Goal: Task Accomplishment & Management: Use online tool/utility

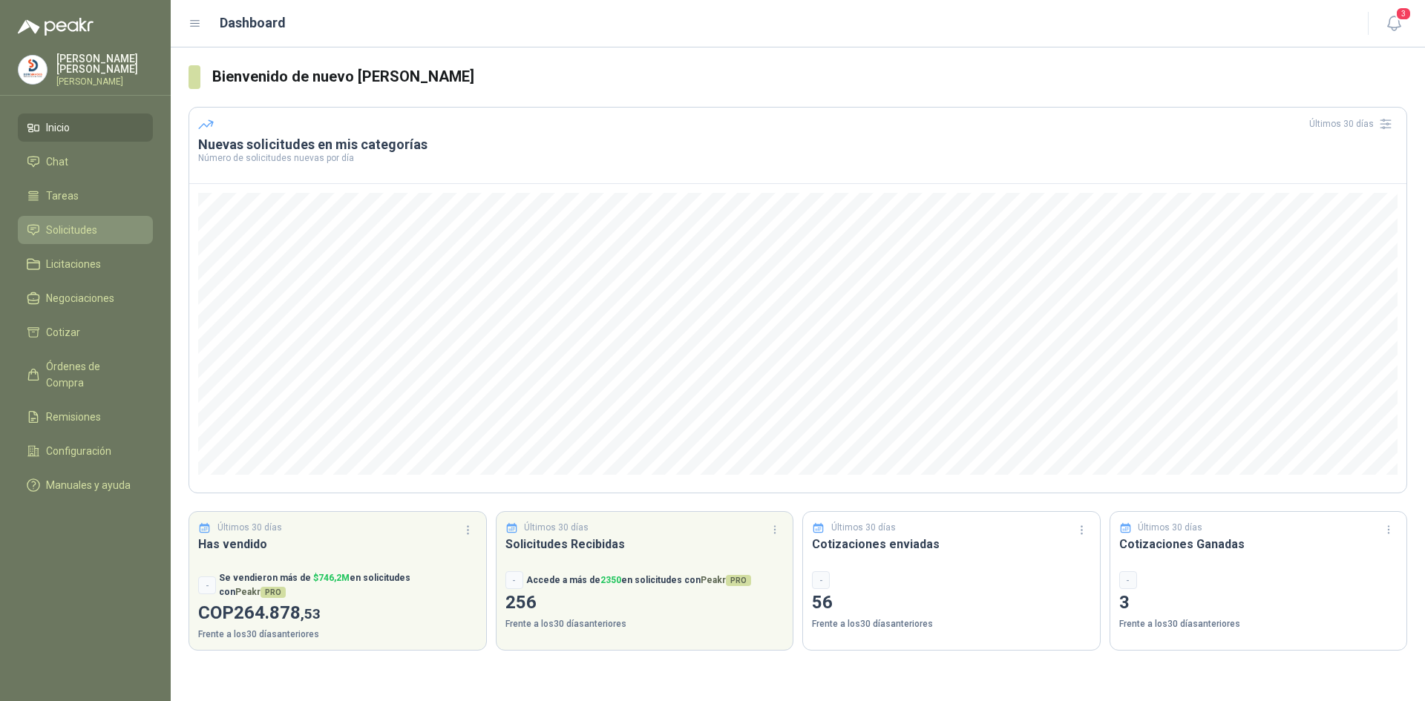
click at [103, 229] on li "Solicitudes" at bounding box center [85, 230] width 117 height 16
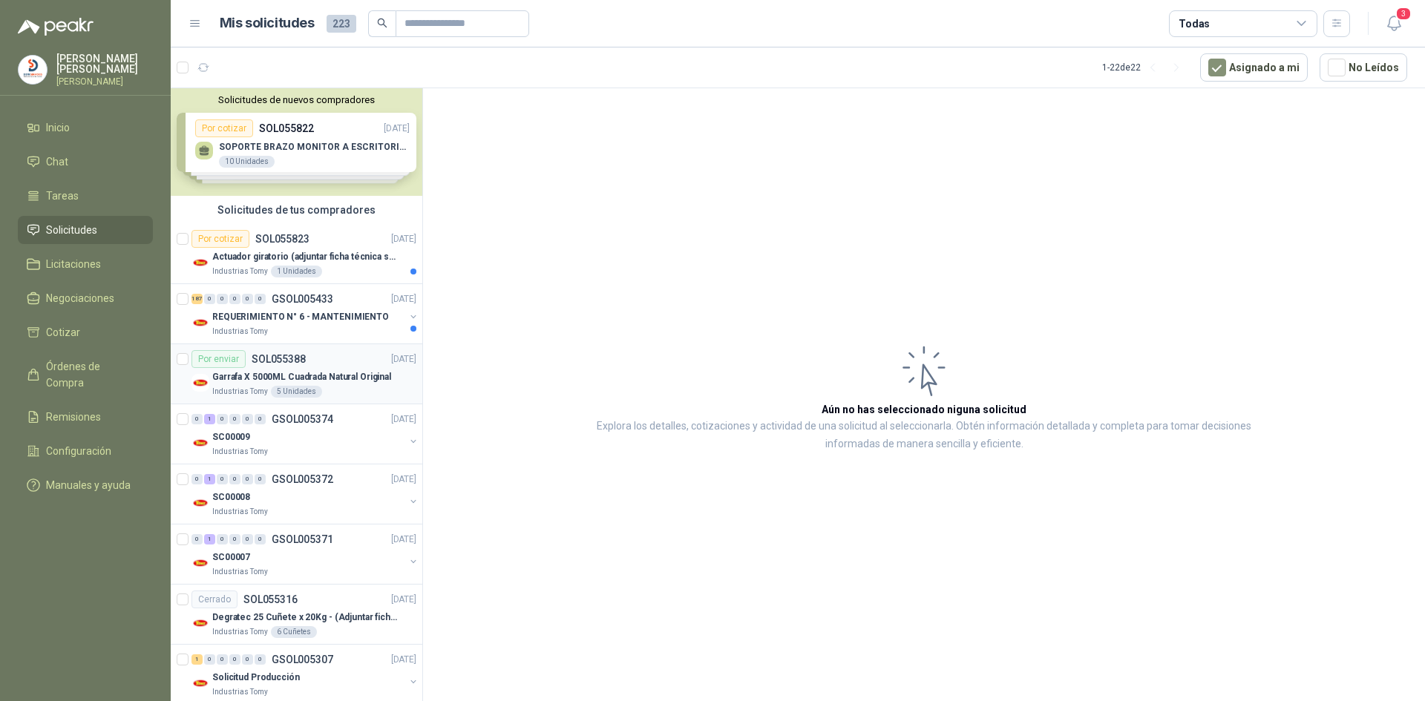
click at [219, 361] on div "Por enviar" at bounding box center [218, 359] width 54 height 18
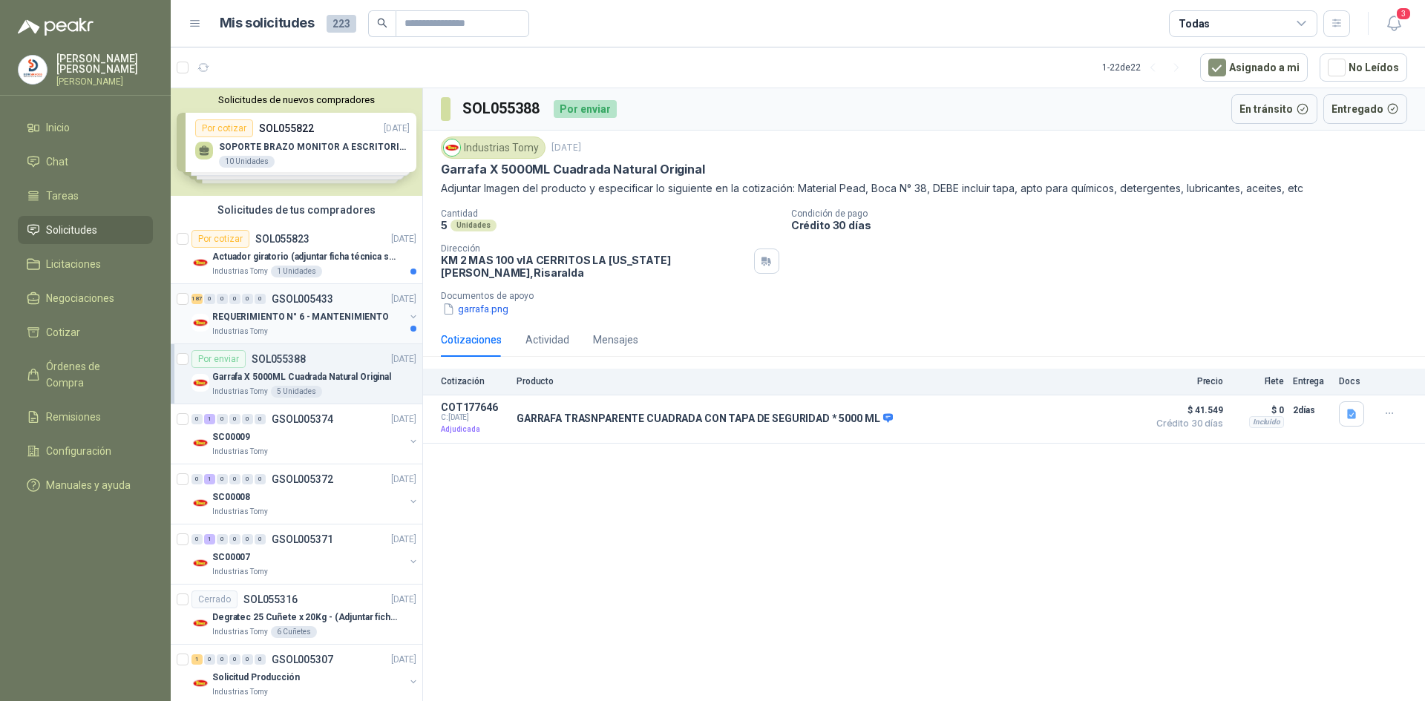
click at [269, 324] on div "REQUERIMIENTO N° 6 - MANTENIMIENTO" at bounding box center [308, 317] width 192 height 18
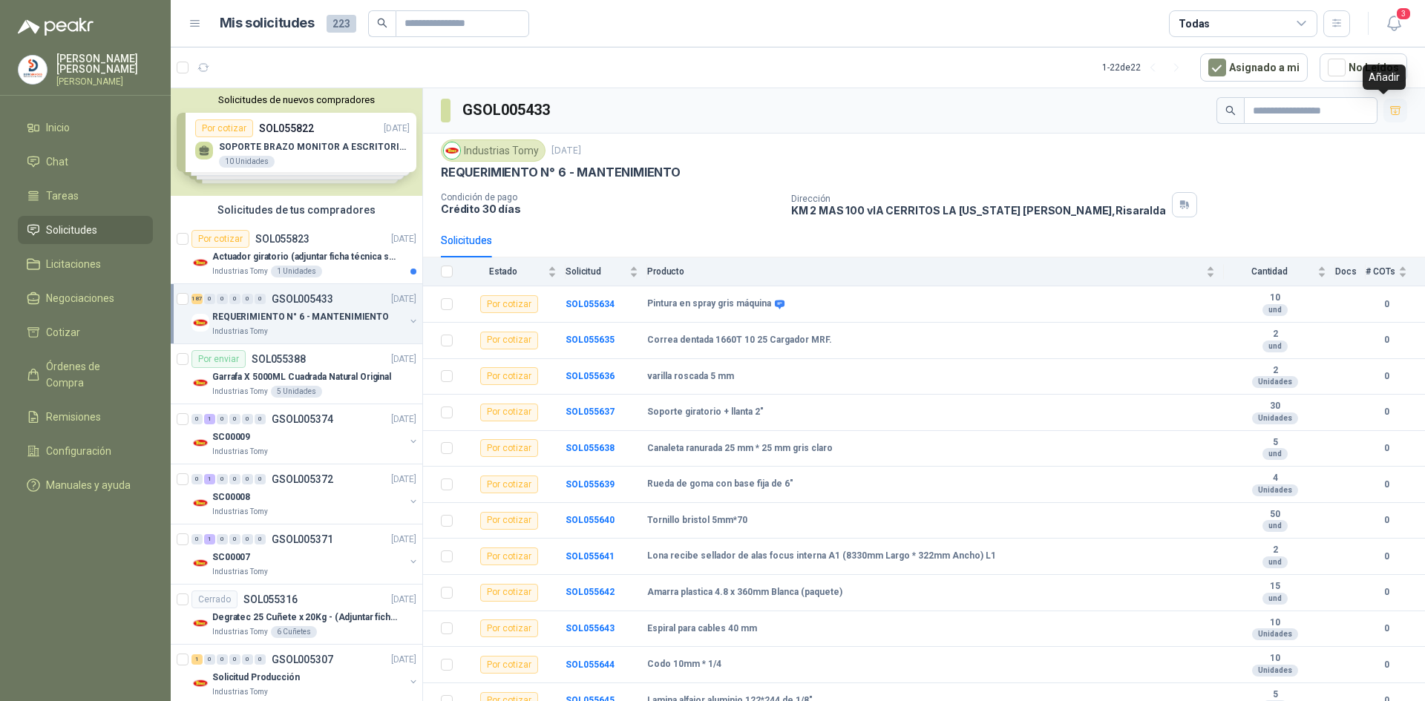
click at [1390, 111] on icon "button" at bounding box center [1395, 110] width 10 height 8
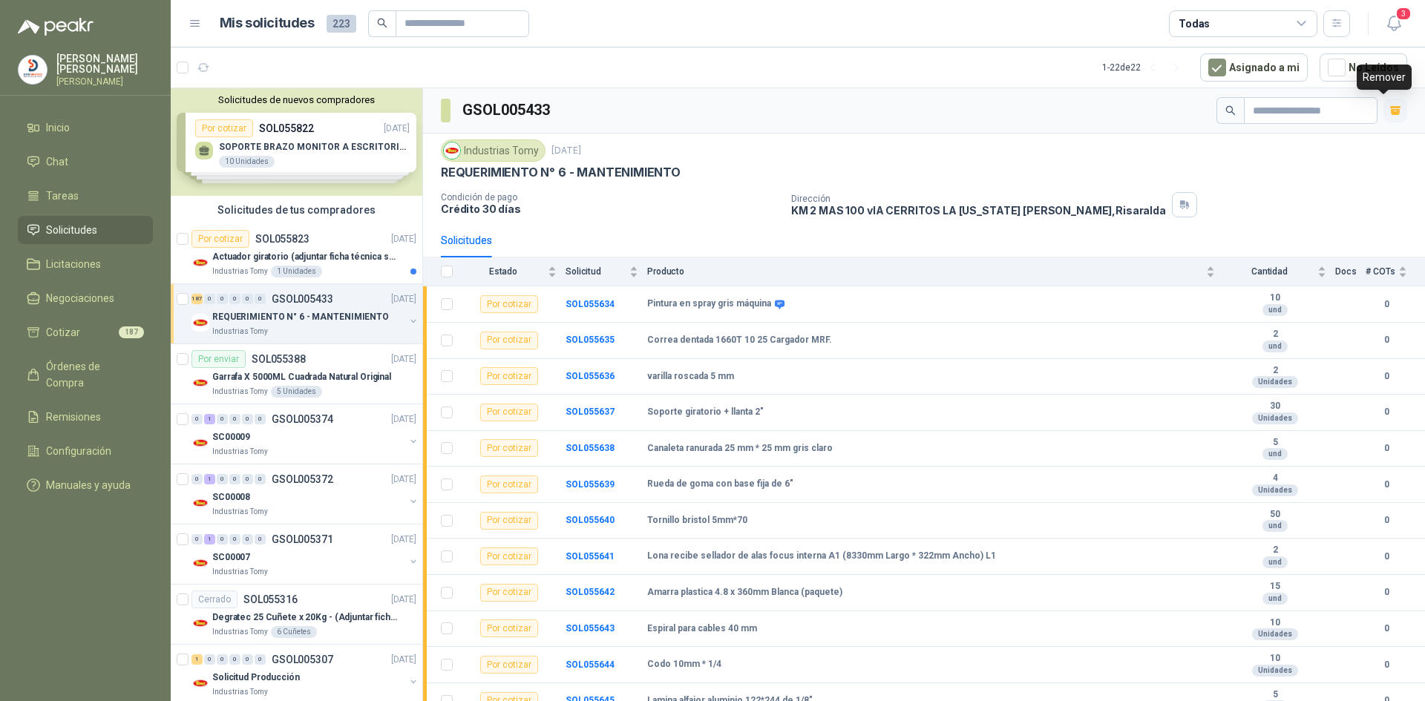
click at [1391, 110] on icon "button" at bounding box center [1395, 112] width 9 height 6
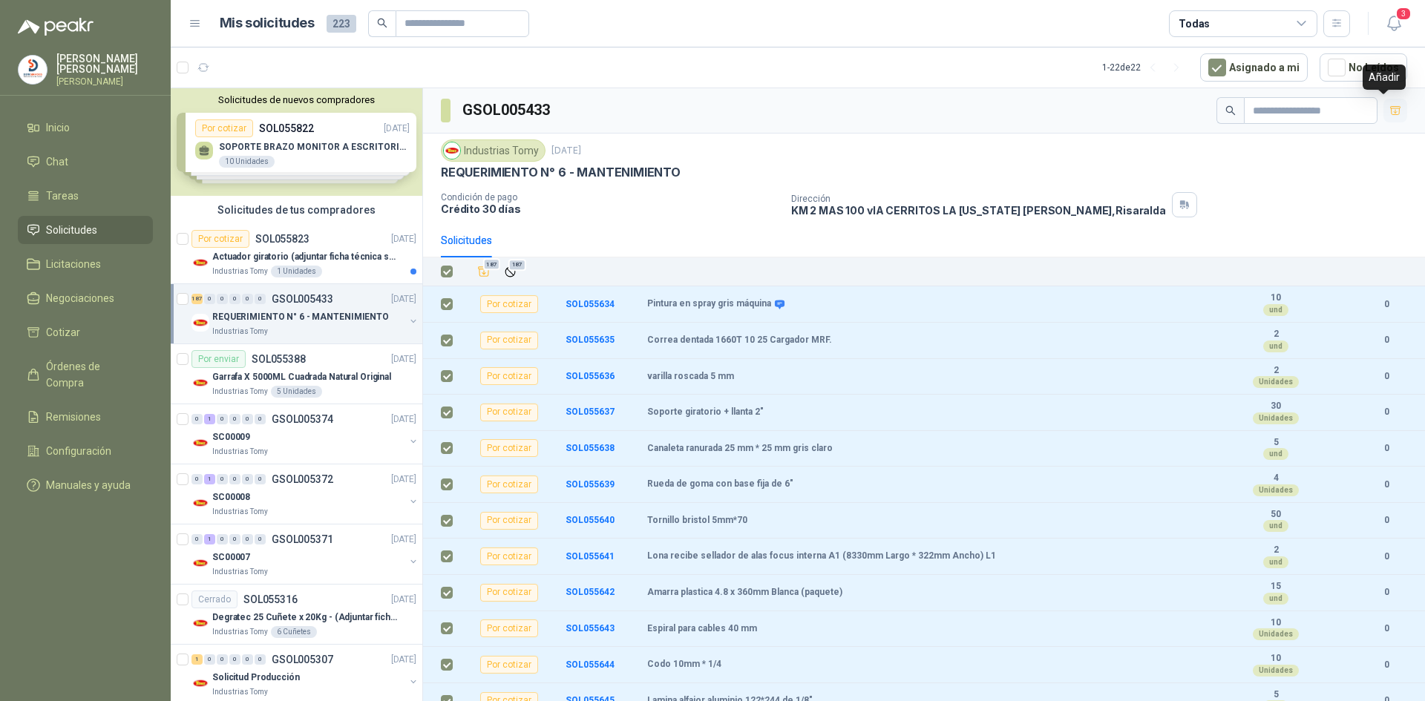
click at [1390, 114] on icon "button" at bounding box center [1395, 110] width 10 height 8
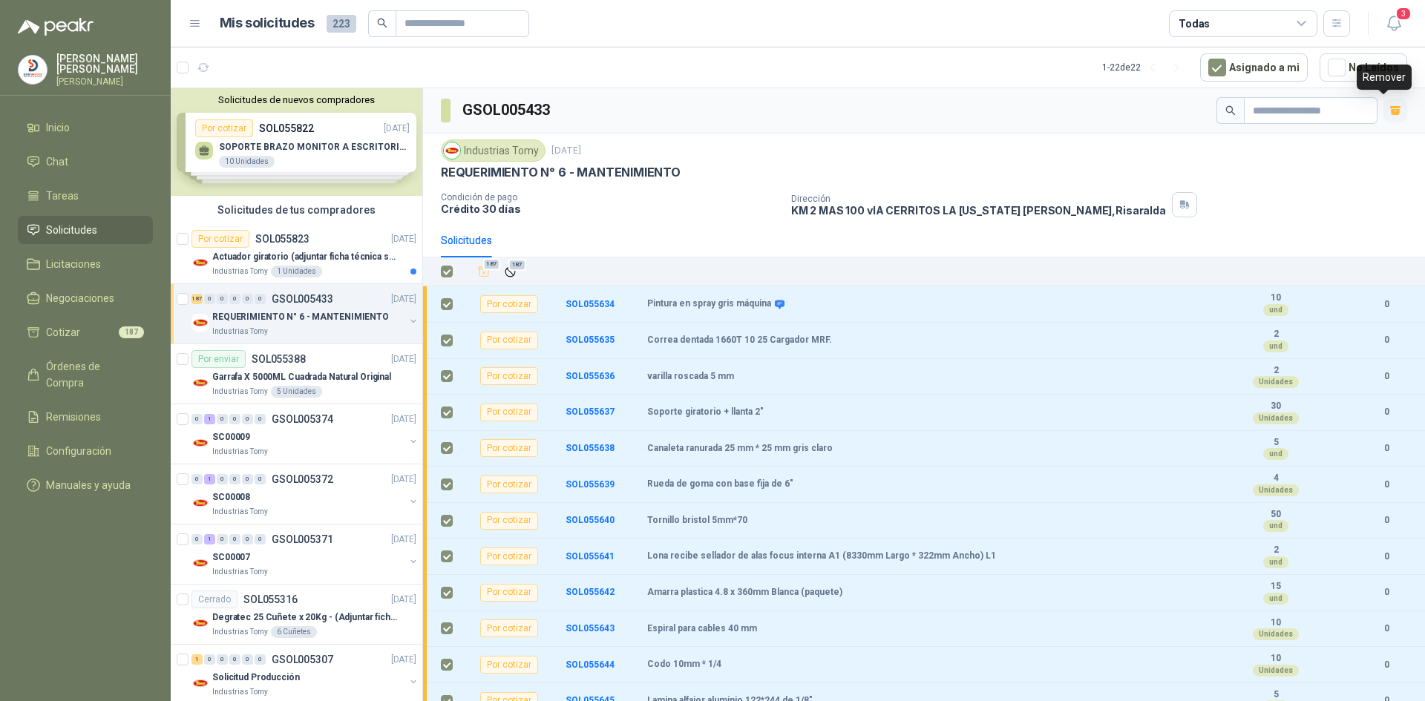
click at [1389, 114] on icon "button" at bounding box center [1395, 111] width 13 height 13
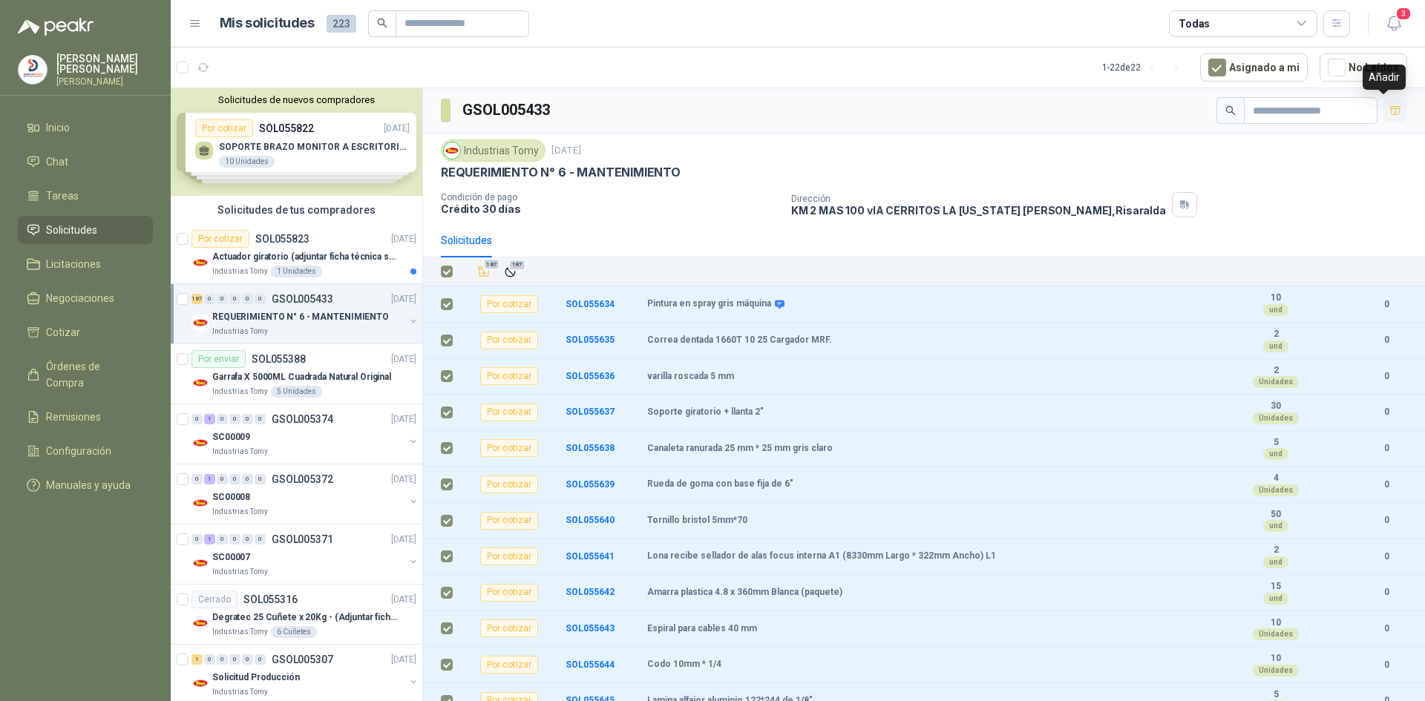
click at [1389, 114] on icon "button" at bounding box center [1395, 111] width 13 height 13
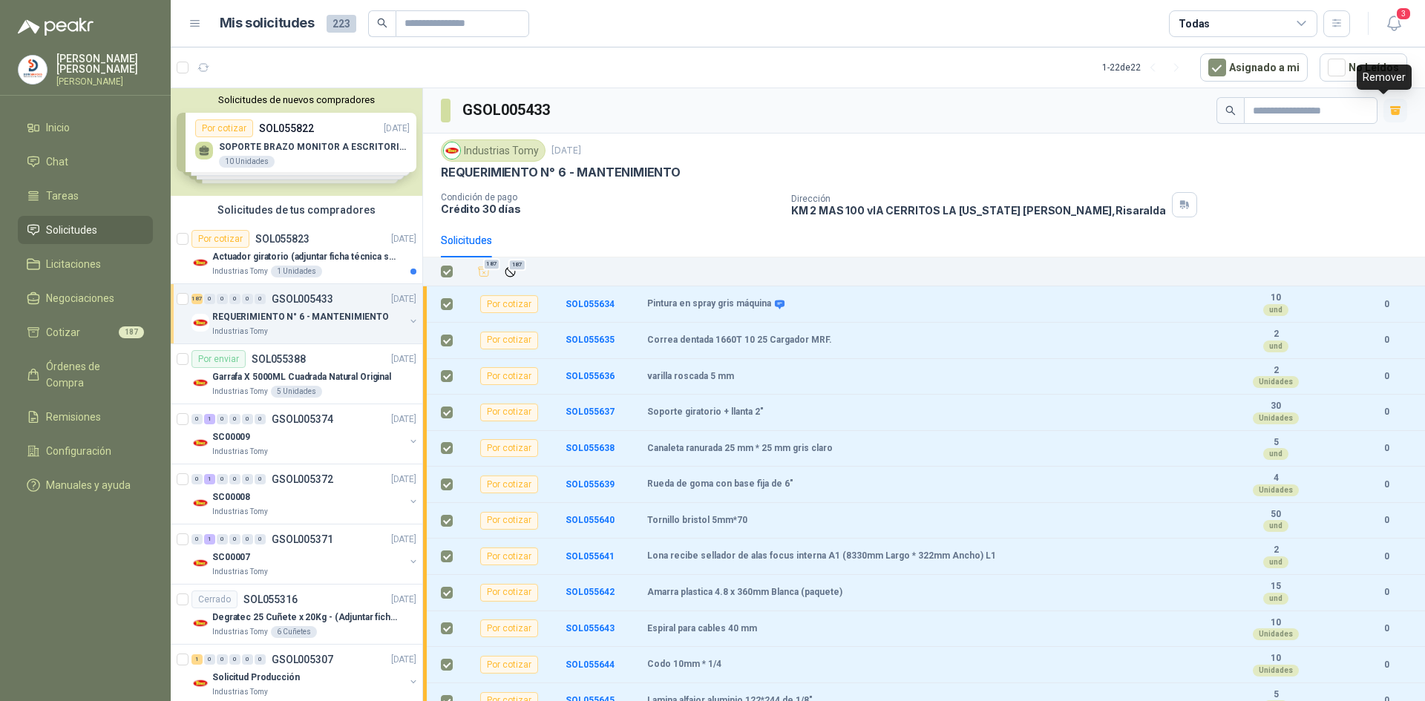
click at [1389, 114] on icon "button" at bounding box center [1395, 111] width 13 height 13
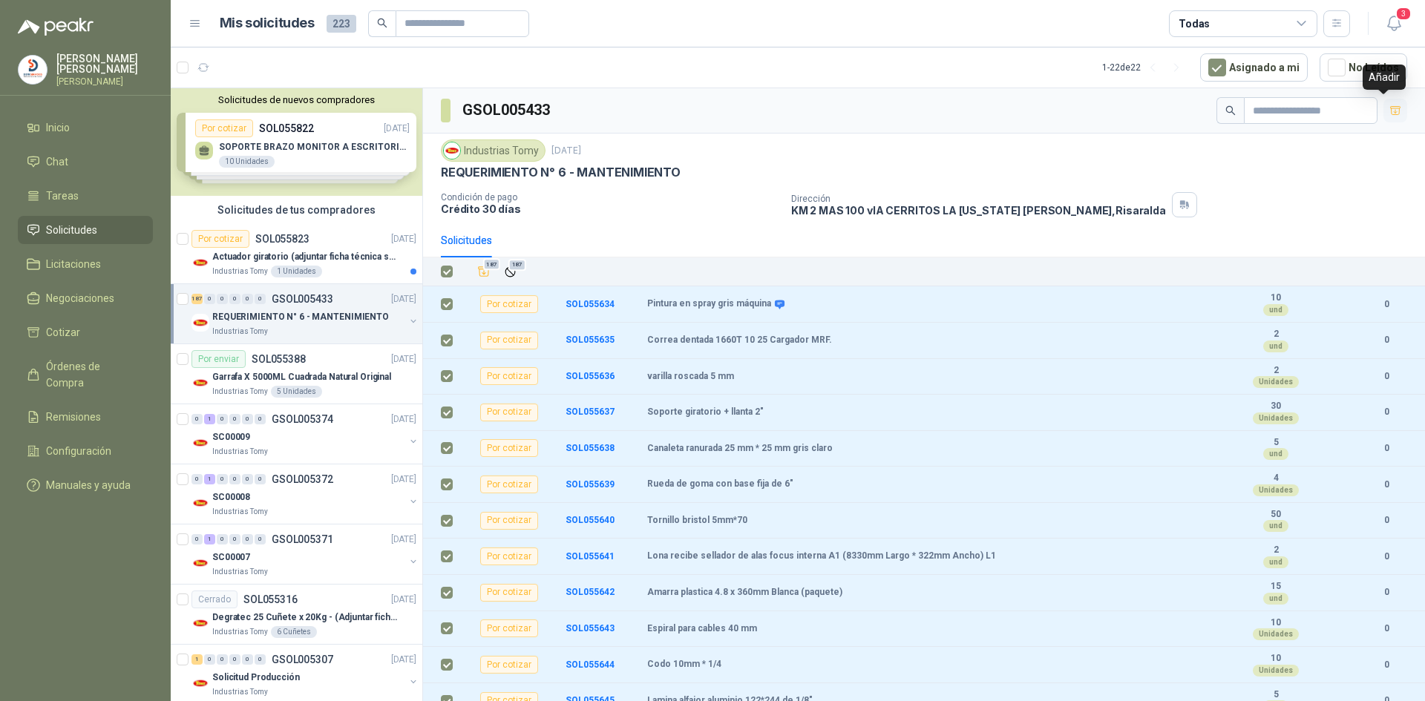
click at [1389, 114] on icon "button" at bounding box center [1395, 111] width 13 height 13
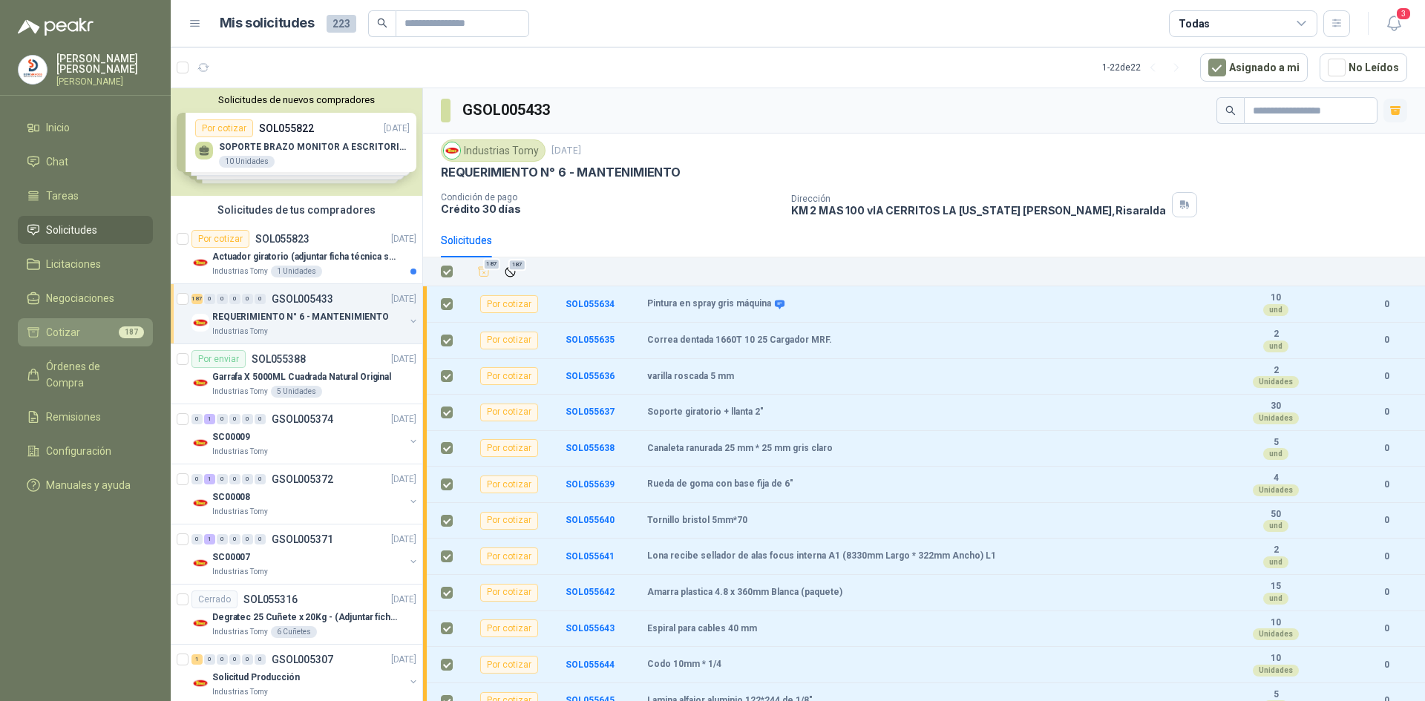
click at [88, 333] on li "Cotizar 187" at bounding box center [85, 332] width 117 height 16
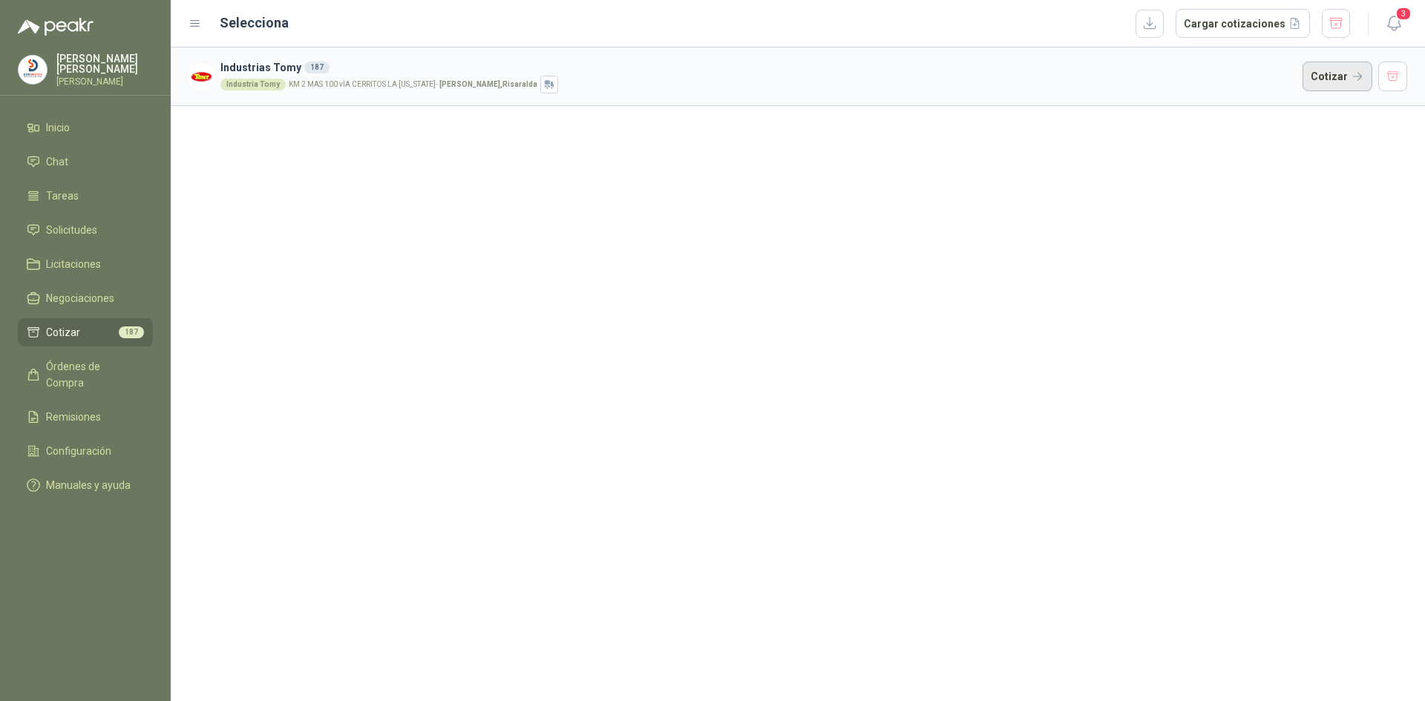
click at [1356, 74] on button "Cotizar" at bounding box center [1338, 77] width 70 height 30
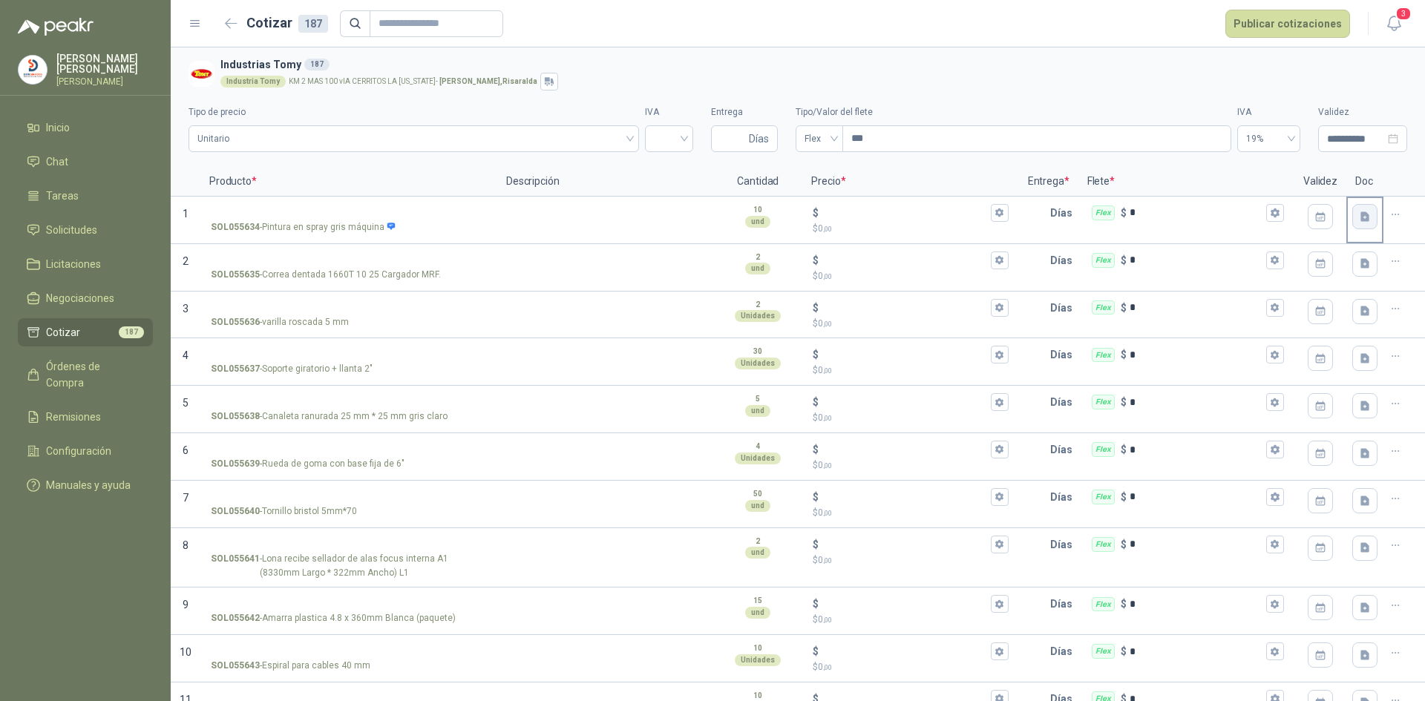
click at [1352, 213] on button "button" at bounding box center [1364, 216] width 25 height 25
click at [1389, 215] on icon "button" at bounding box center [1395, 215] width 13 height 13
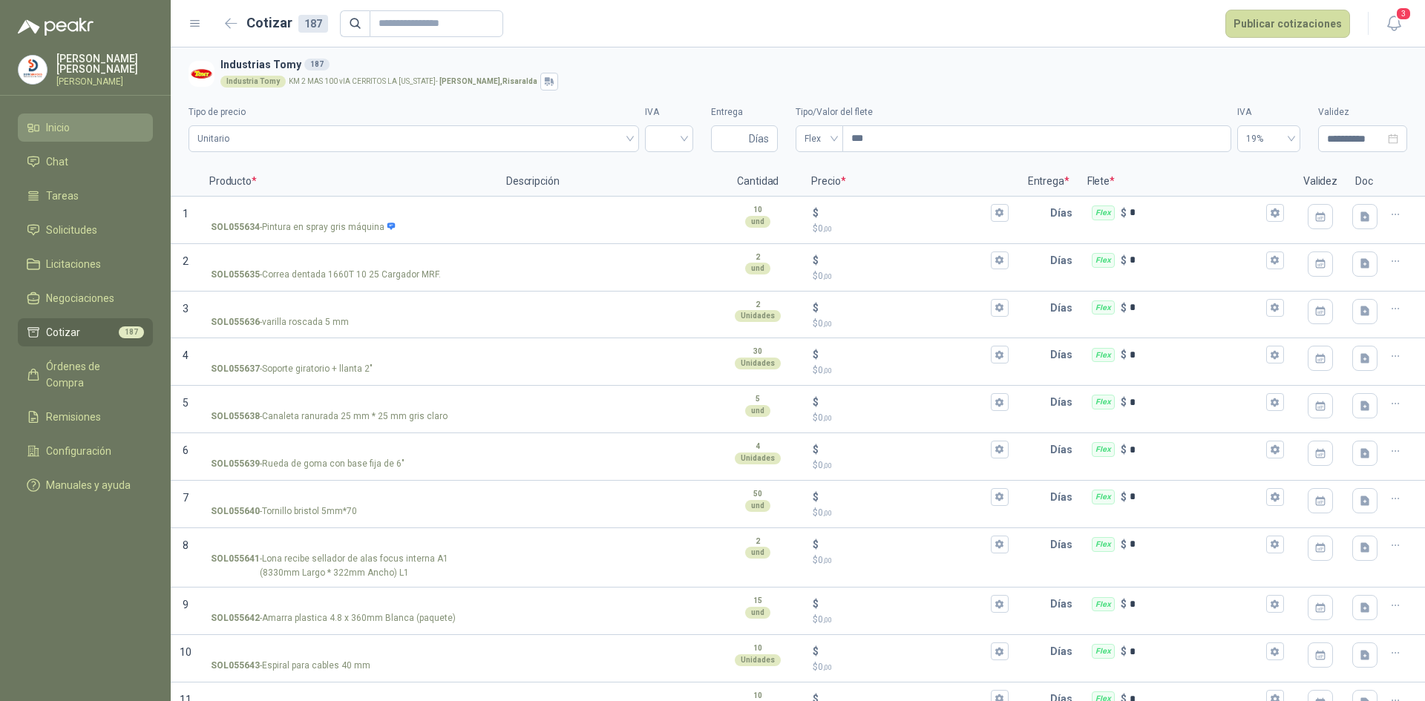
click at [110, 130] on li "Inicio" at bounding box center [85, 127] width 117 height 16
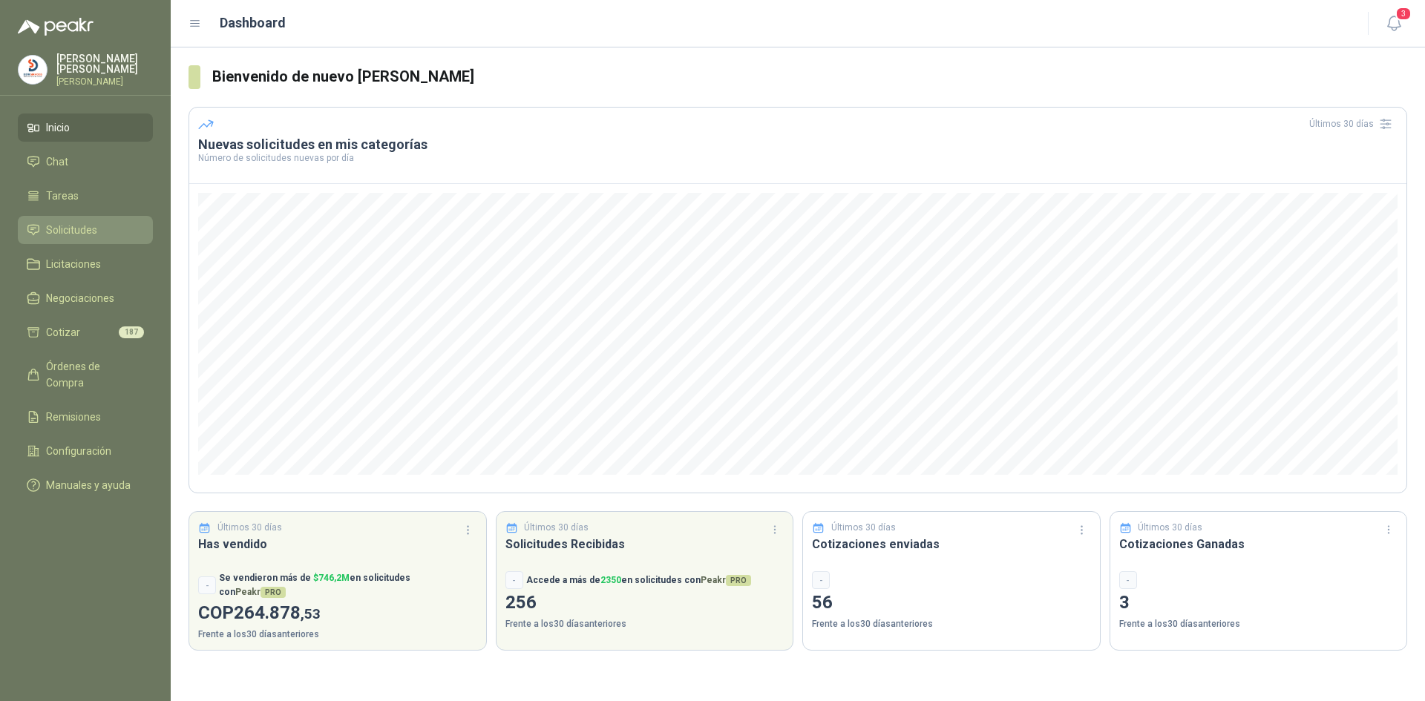
click at [108, 223] on li "Solicitudes" at bounding box center [85, 230] width 117 height 16
